Goal: Task Accomplishment & Management: Use online tool/utility

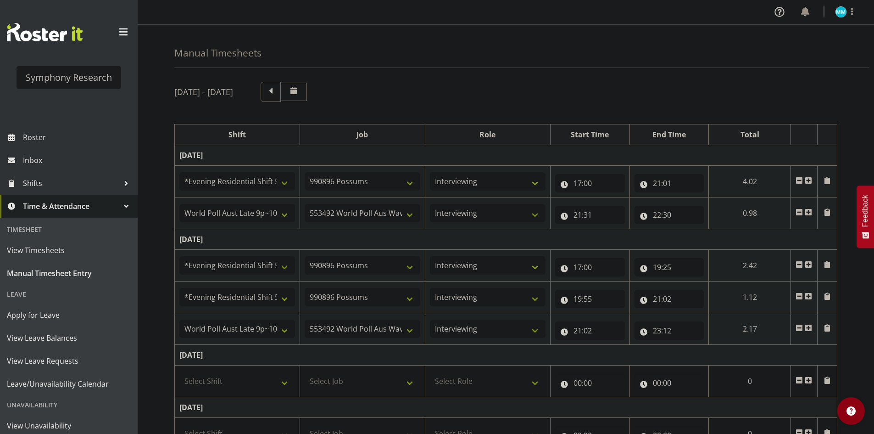
select select "48116"
select select "10633"
select select "47"
select select "57511"
select select "10499"
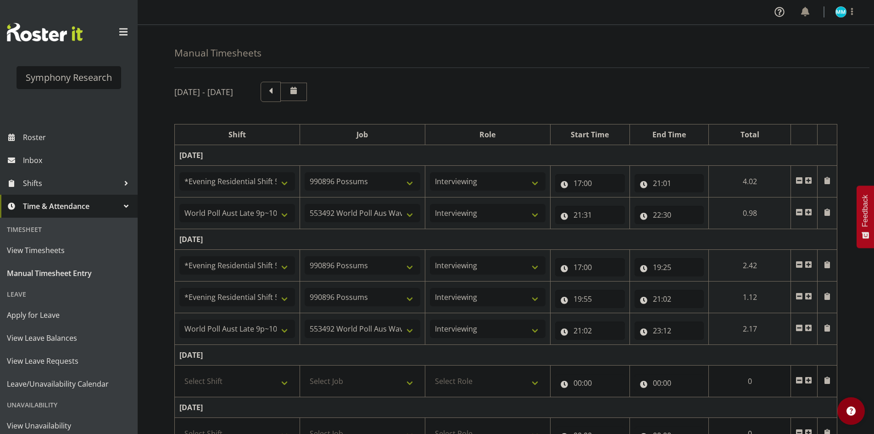
select select "47"
select select "48116"
select select "10633"
select select "47"
select select "48116"
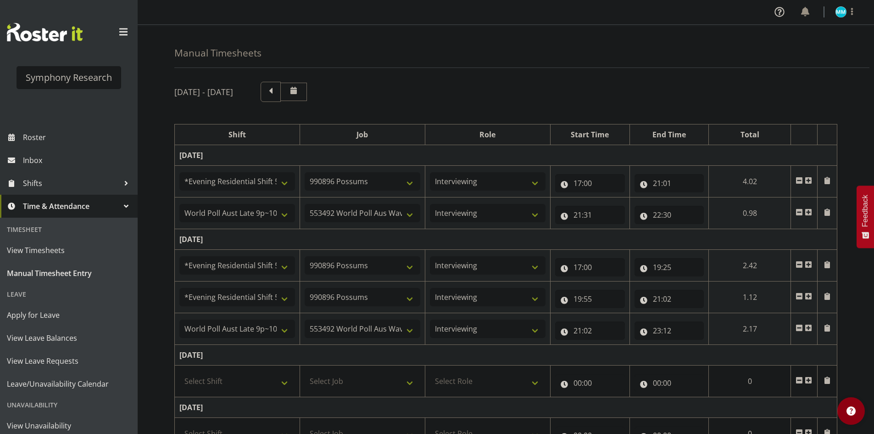
select select "10633"
select select "47"
select select "57511"
select select "10499"
select select "47"
